Goal: Task Accomplishment & Management: Manage account settings

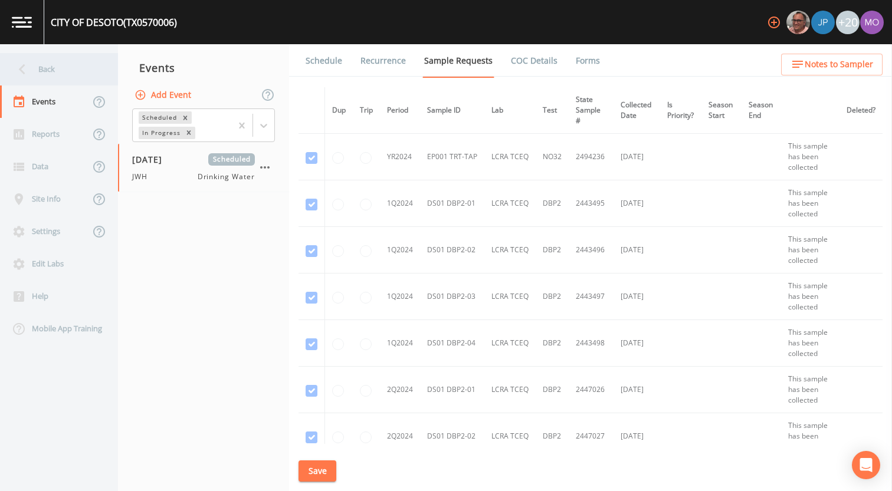
scroll to position [507, 0]
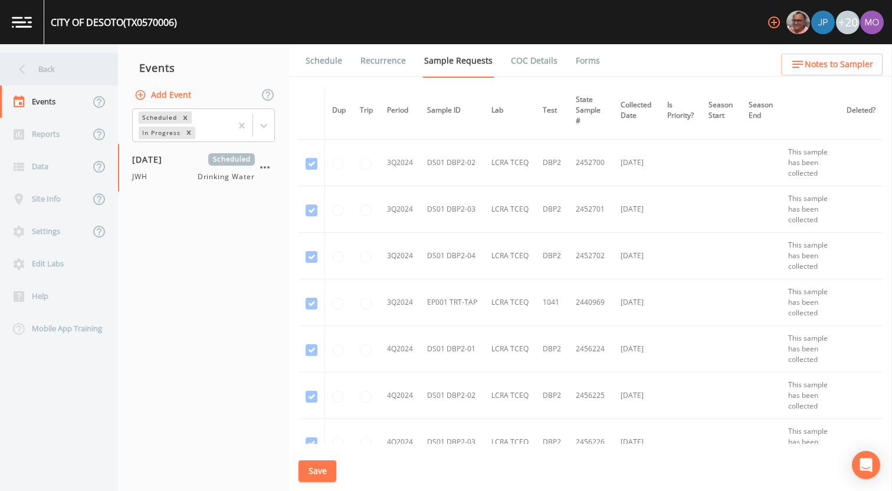
click at [64, 75] on div "Back" at bounding box center [53, 69] width 106 height 32
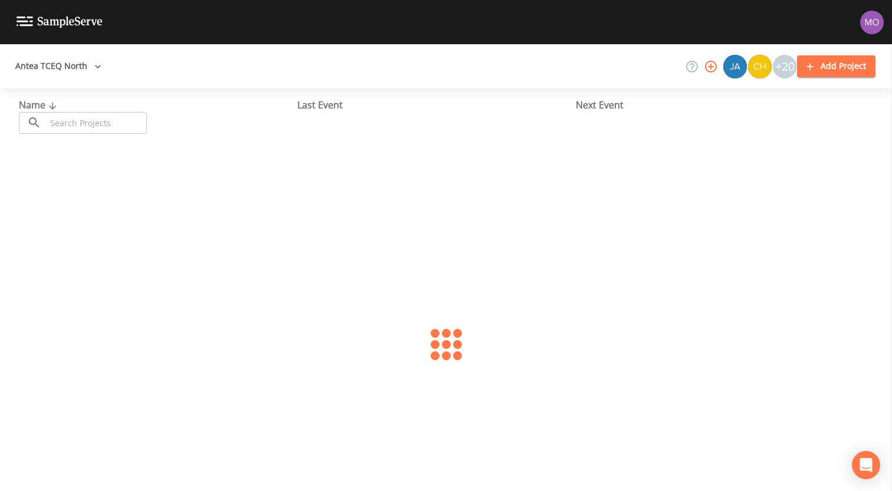
click at [92, 129] on input "text" at bounding box center [96, 123] width 101 height 22
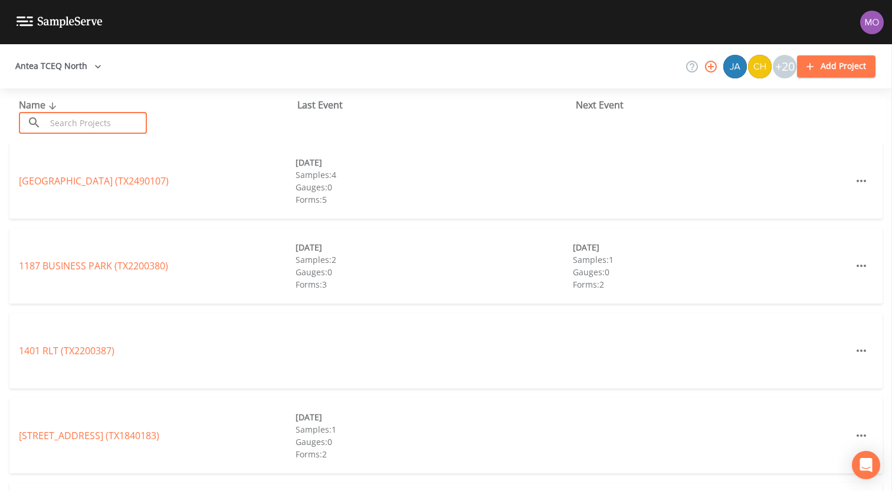
paste input "TX0730002"
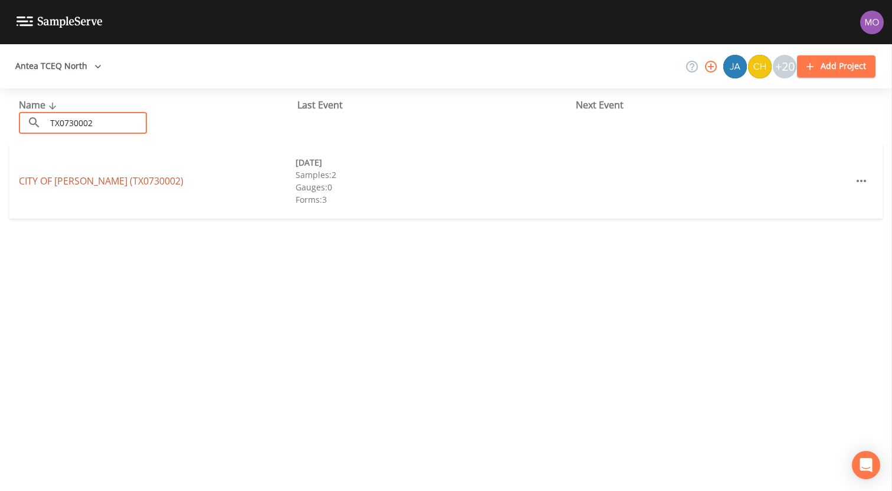
type input "TX0730002"
click at [103, 184] on link "CITY OF MARLIN (TX0730002)" at bounding box center [101, 181] width 165 height 13
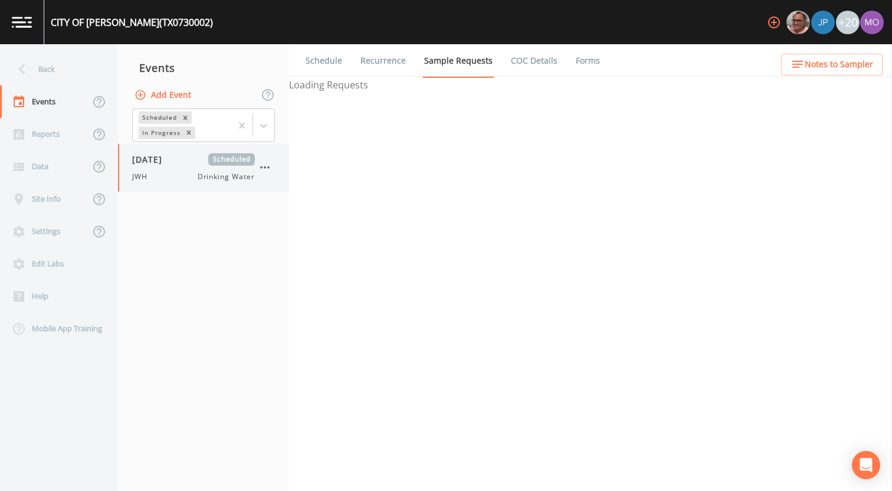
click at [178, 170] on div "09/15/2025 Scheduled JWH Drinking Water" at bounding box center [193, 167] width 123 height 29
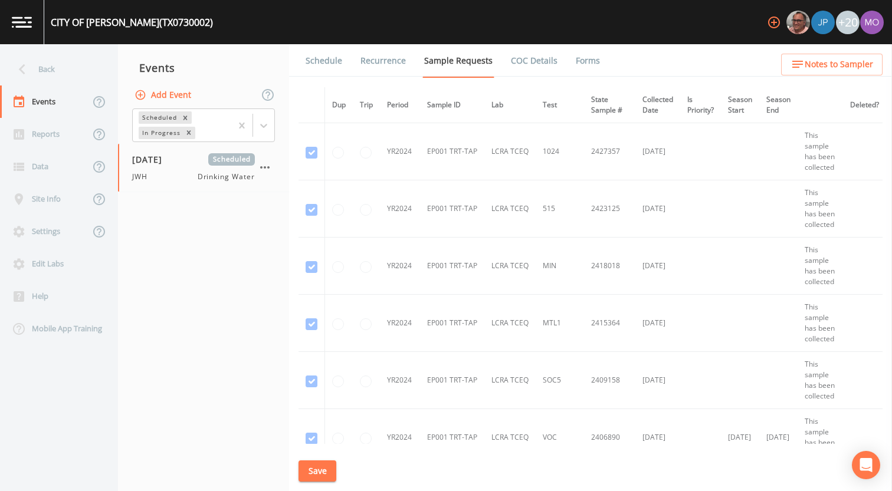
click at [581, 60] on link "Forms" at bounding box center [588, 60] width 28 height 33
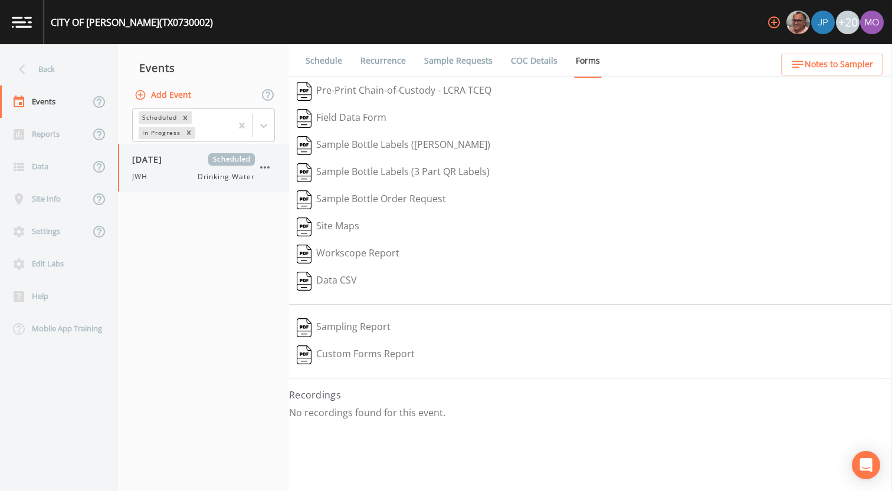
click at [263, 165] on icon "button" at bounding box center [265, 167] width 14 height 14
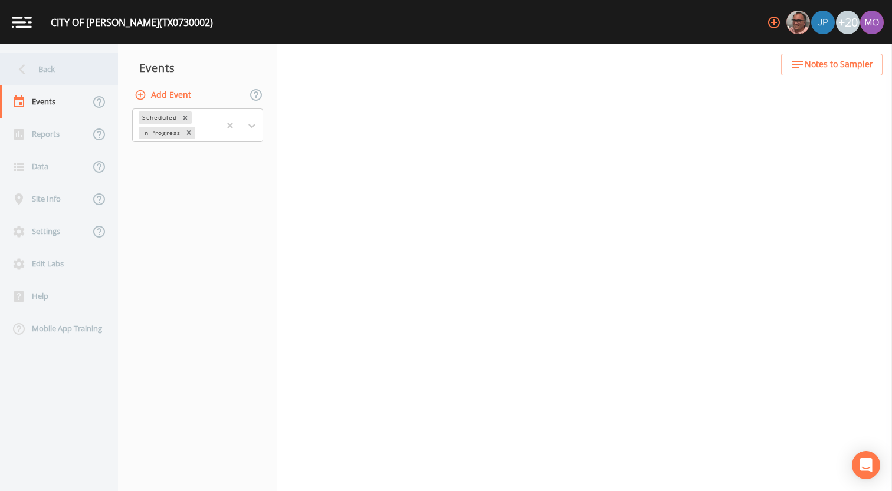
click at [72, 76] on div "Back" at bounding box center [53, 69] width 106 height 32
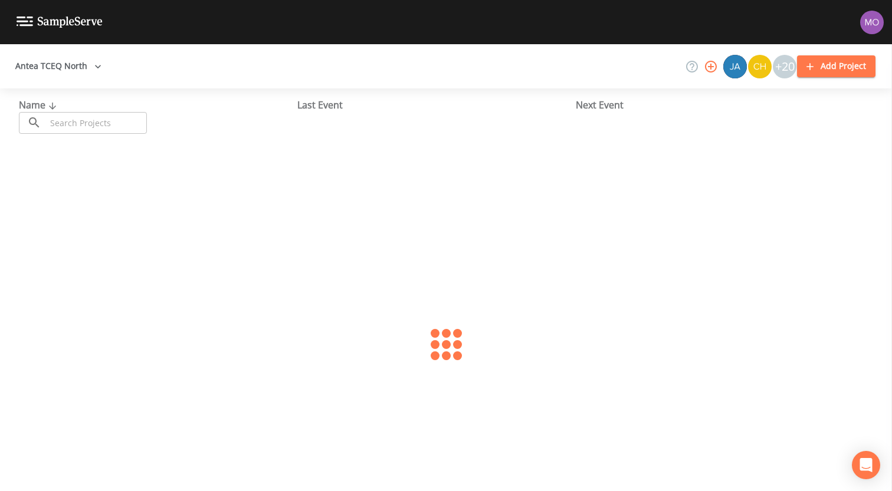
click at [111, 125] on input "text" at bounding box center [96, 123] width 101 height 22
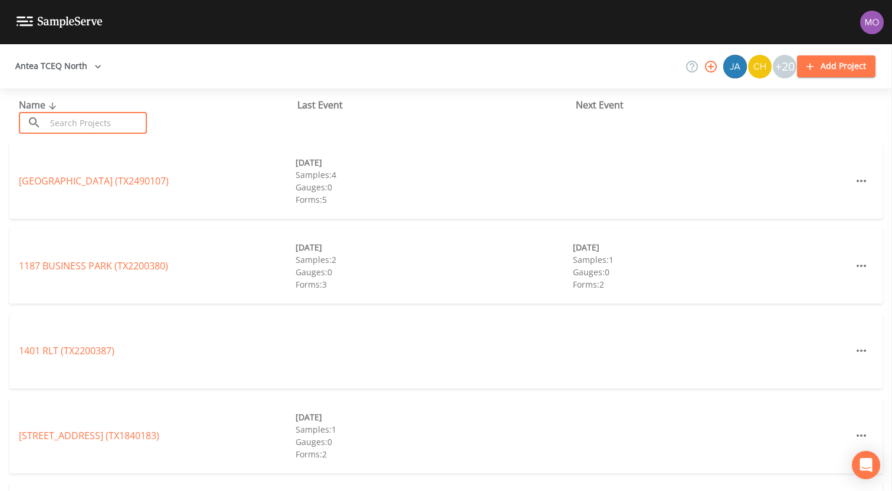
paste input "TX0490042"
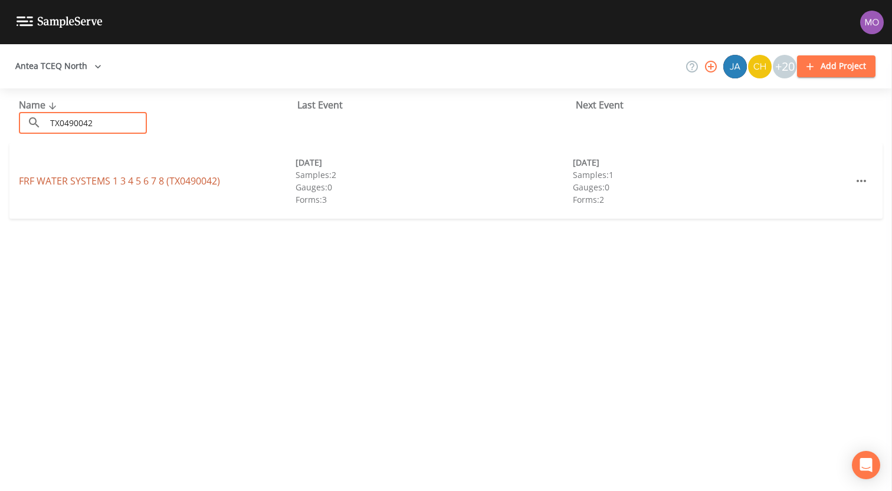
type input "TX0490042"
click at [100, 182] on link "FRF WATER SYSTEMS 1 3 4 5 6 7 8 (TX0490042)" at bounding box center [119, 181] width 201 height 13
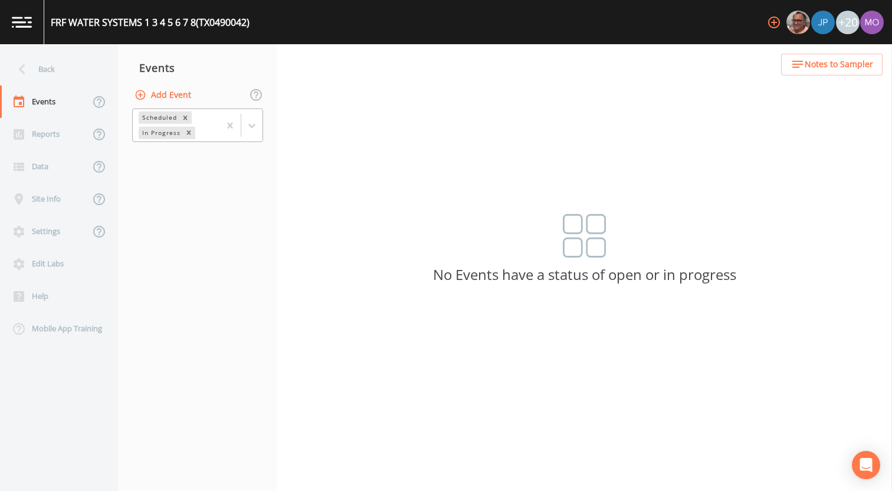
click at [157, 133] on div "In Progress" at bounding box center [161, 133] width 44 height 12
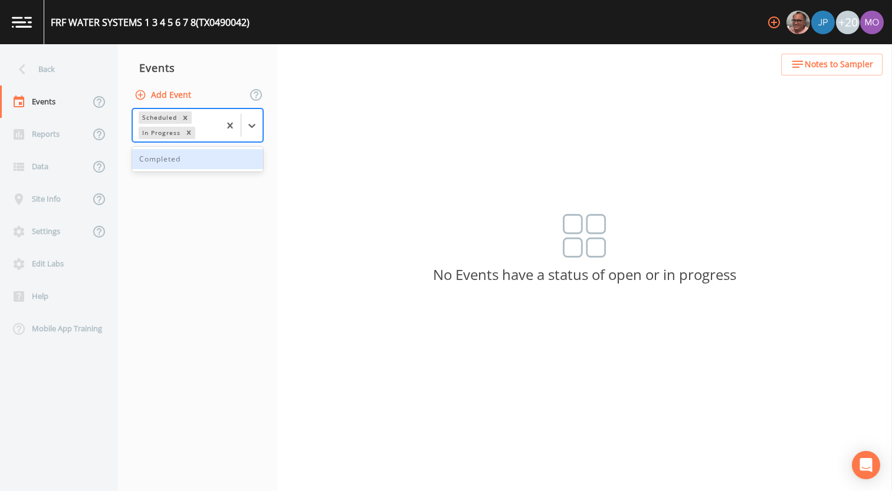
click at [157, 163] on div "Completed" at bounding box center [197, 159] width 131 height 20
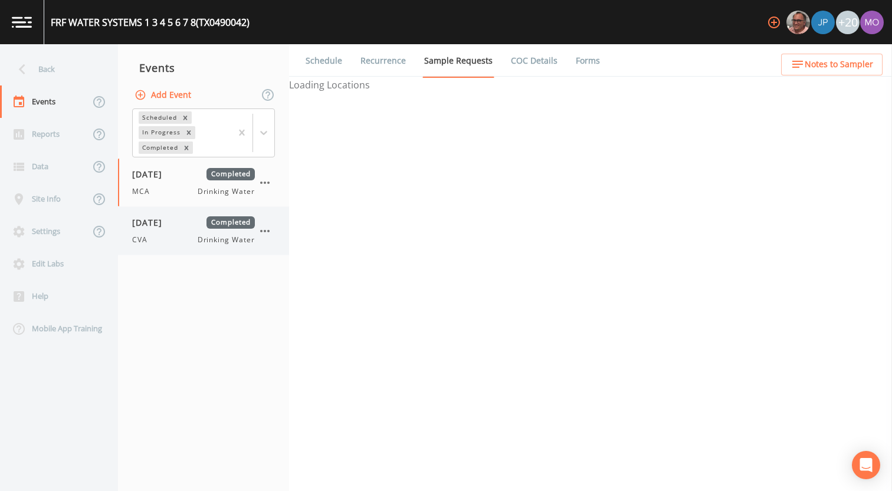
click at [156, 226] on span "09/16/2025" at bounding box center [151, 222] width 38 height 12
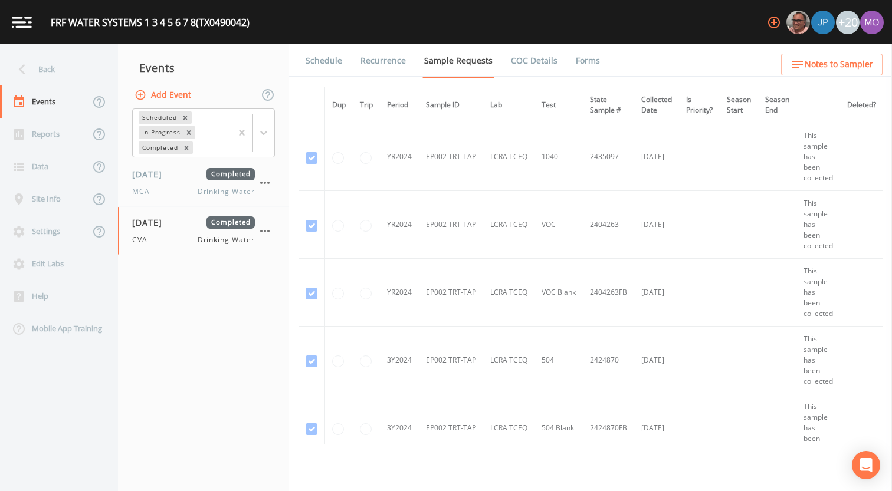
click at [578, 55] on link "Forms" at bounding box center [588, 60] width 28 height 33
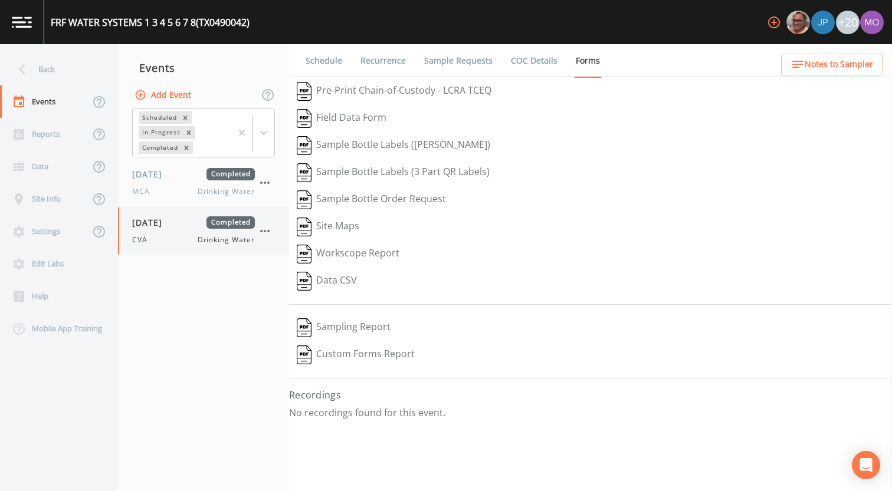
click at [263, 231] on icon "button" at bounding box center [265, 231] width 14 height 14
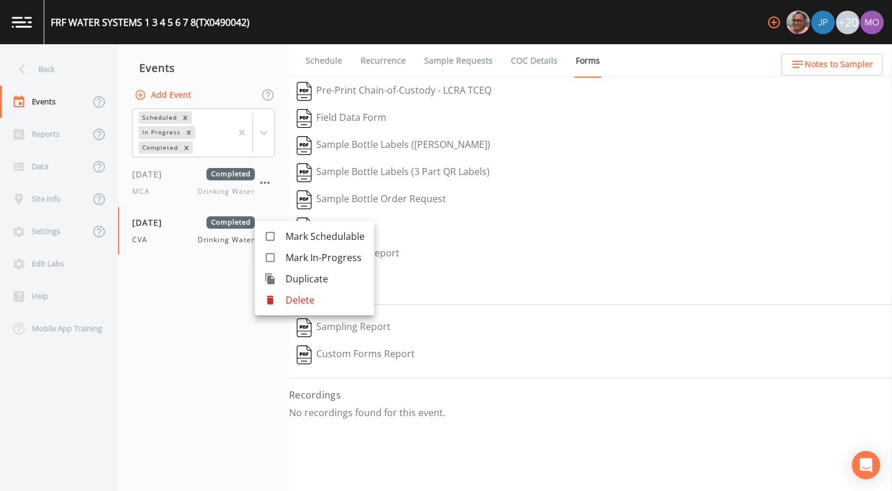
click at [313, 304] on p "Delete" at bounding box center [324, 300] width 79 height 14
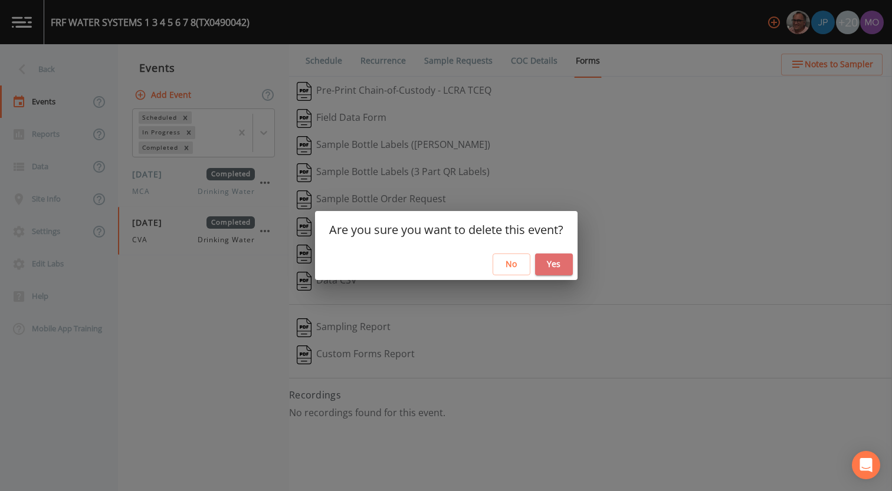
click at [550, 267] on button "Yes" at bounding box center [554, 265] width 38 height 22
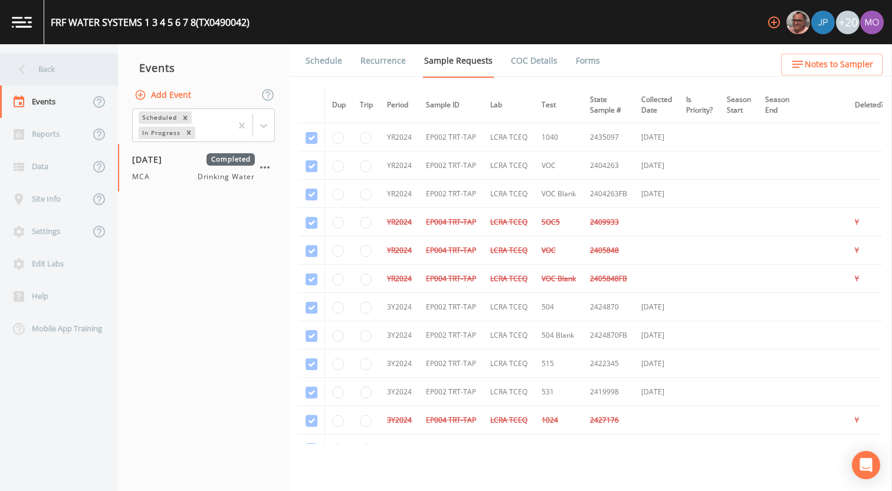
click at [47, 75] on div "Back" at bounding box center [53, 69] width 106 height 32
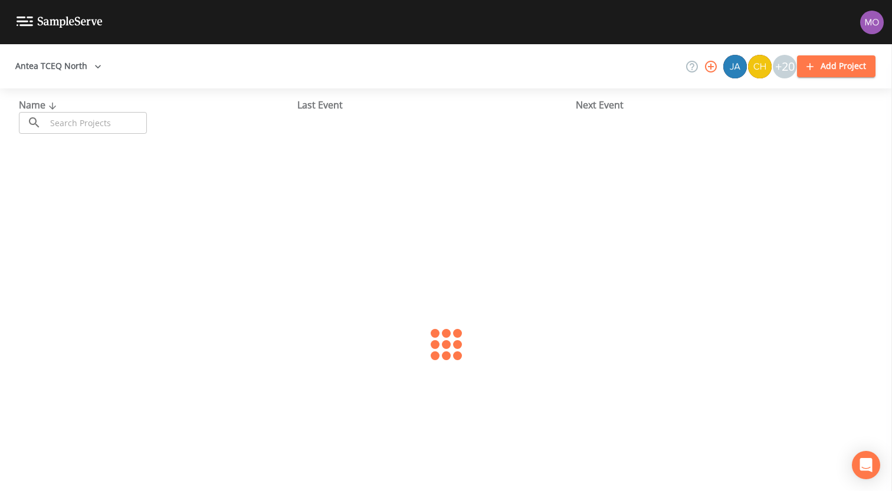
click at [83, 118] on input "text" at bounding box center [96, 123] width 101 height 22
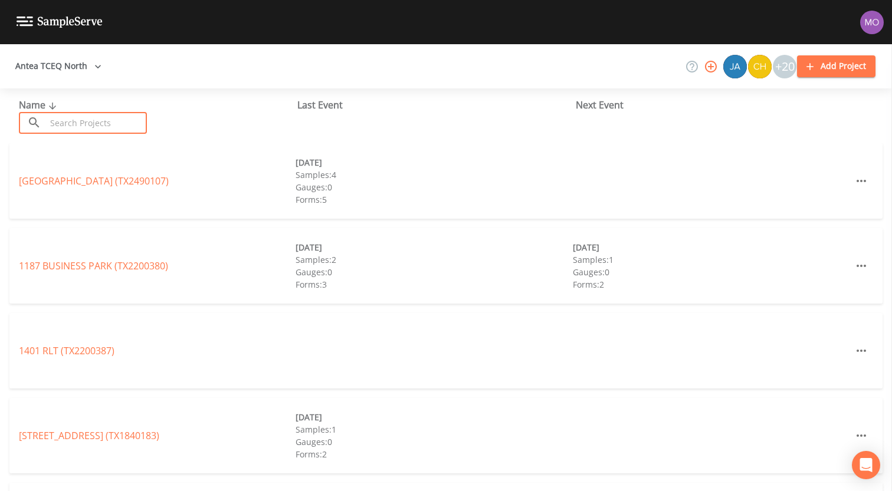
paste input "TX0910139"
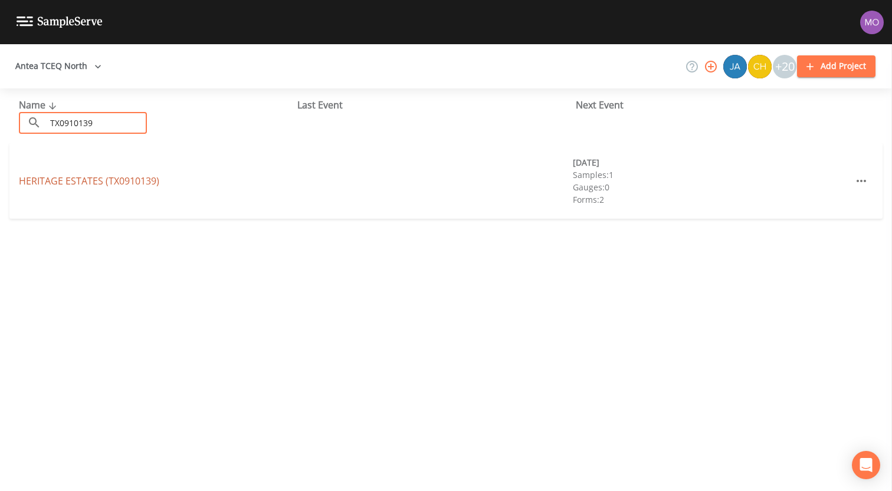
type input "TX0910139"
click at [86, 184] on link "HERITAGE ESTATES (TX0910139)" at bounding box center [89, 181] width 140 height 13
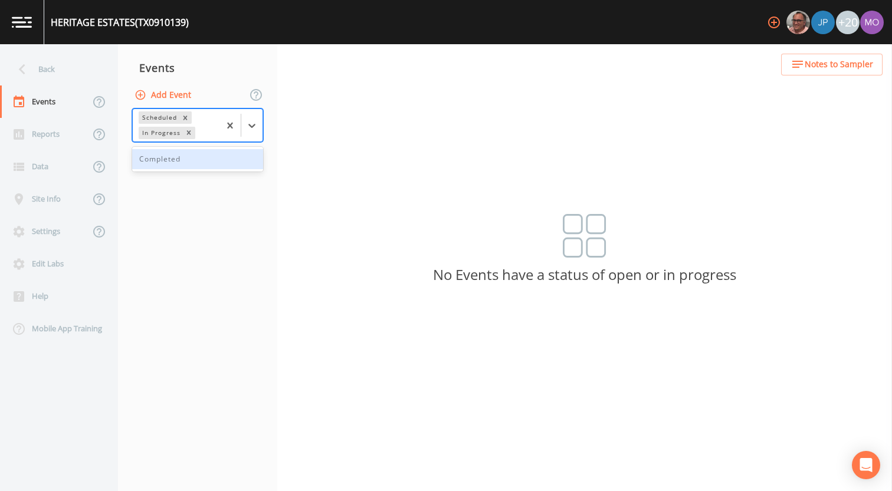
click at [159, 134] on div "In Progress" at bounding box center [161, 133] width 44 height 12
click at [161, 162] on div "Completed" at bounding box center [197, 159] width 131 height 20
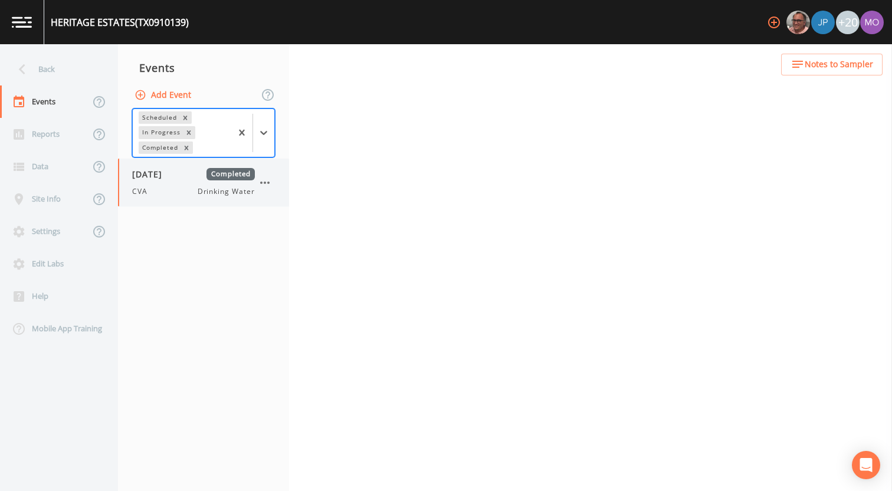
click at [160, 192] on div "CVA Drinking Water" at bounding box center [193, 191] width 123 height 11
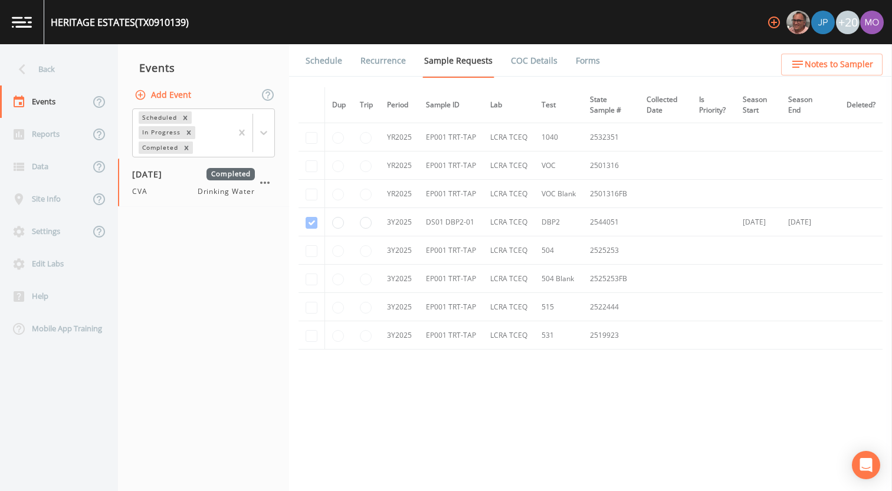
click at [581, 63] on link "Forms" at bounding box center [588, 60] width 28 height 33
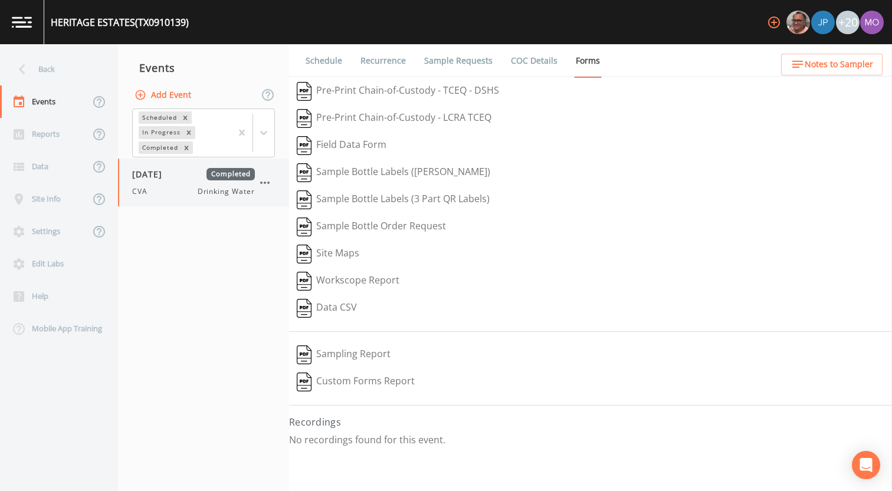
click at [262, 181] on icon "button" at bounding box center [265, 183] width 14 height 14
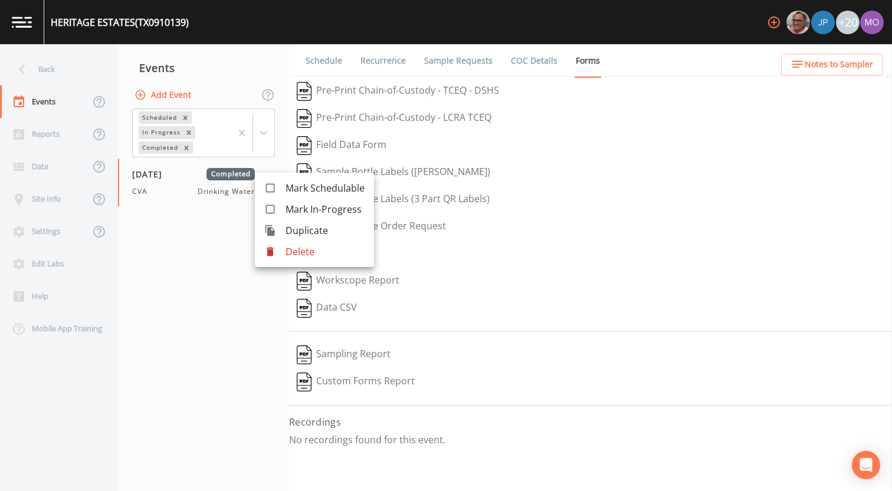
click at [285, 250] on p "Delete" at bounding box center [324, 252] width 79 height 14
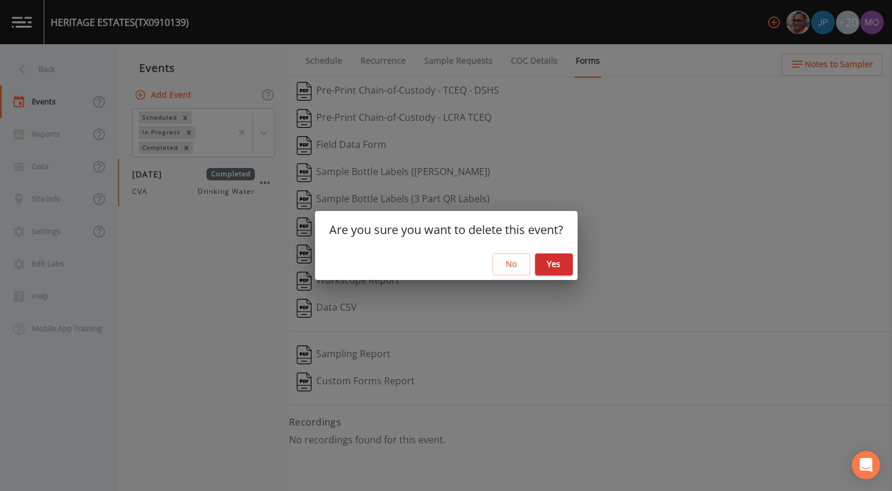
click at [561, 263] on button "Yes" at bounding box center [554, 265] width 38 height 22
